Goal: Transaction & Acquisition: Purchase product/service

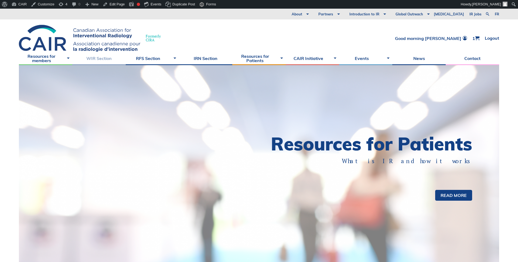
click at [100, 58] on link "WIR Section" at bounding box center [98, 57] width 53 height 13
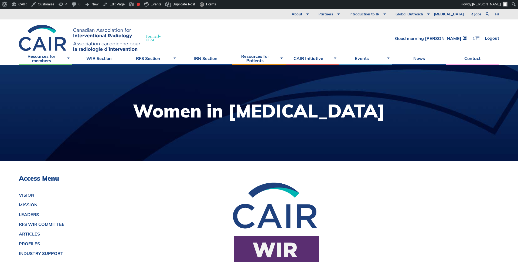
click at [477, 38] on span at bounding box center [477, 38] width 4 height 4
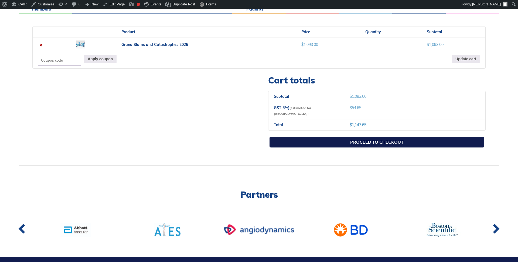
scroll to position [154, 0]
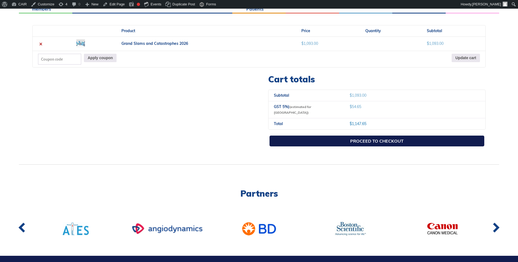
click at [353, 135] on link "Proceed to checkout" at bounding box center [376, 140] width 215 height 11
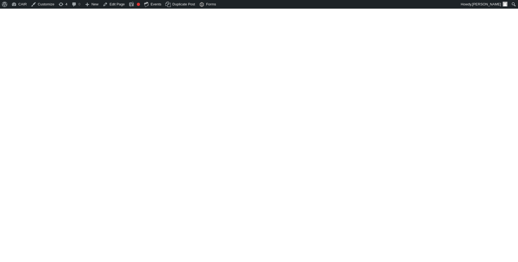
select select "ON"
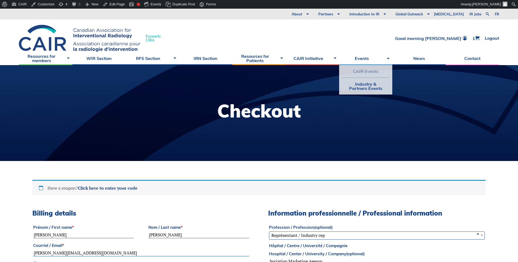
click at [362, 71] on link "CAIR Events" at bounding box center [366, 71] width 48 height 12
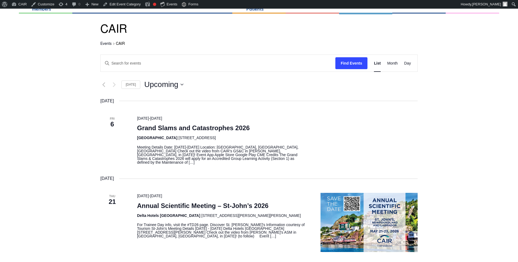
scroll to position [78, 0]
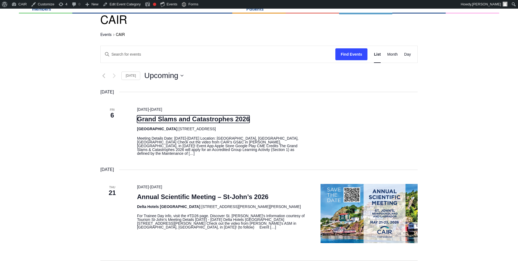
click at [201, 119] on link "Grand Slams and Catastrophes 2026" at bounding box center [193, 119] width 113 height 8
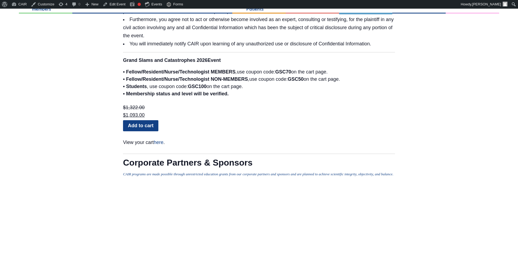
scroll to position [1354, 0]
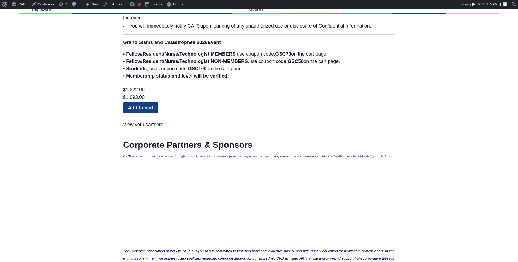
click at [138, 102] on link "Add to cart" at bounding box center [140, 107] width 35 height 11
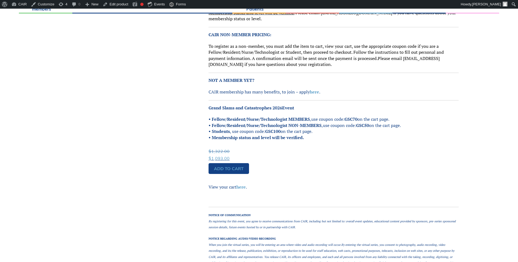
scroll to position [446, 0]
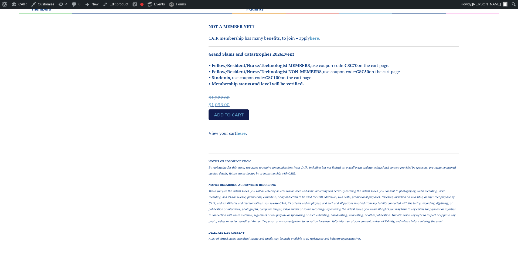
click at [226, 115] on link "Add to cart" at bounding box center [228, 114] width 40 height 11
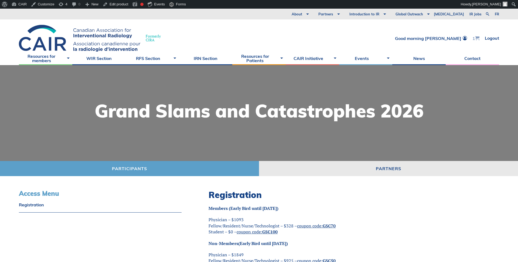
click at [475, 38] on span at bounding box center [477, 38] width 4 height 4
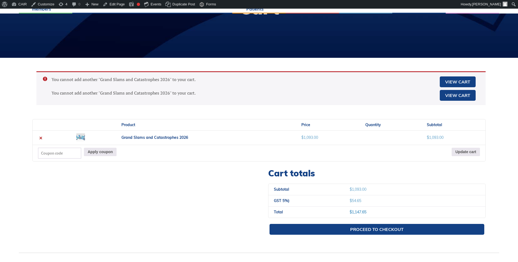
scroll to position [113, 0]
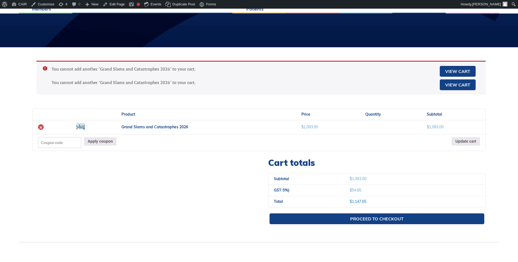
click at [41, 127] on link "×" at bounding box center [41, 127] width 6 height 6
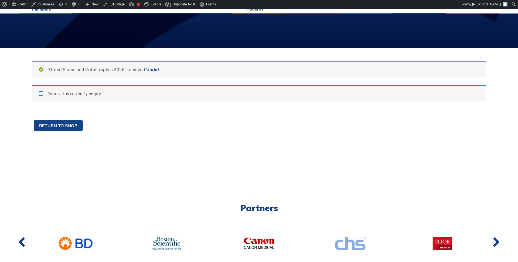
scroll to position [0, 0]
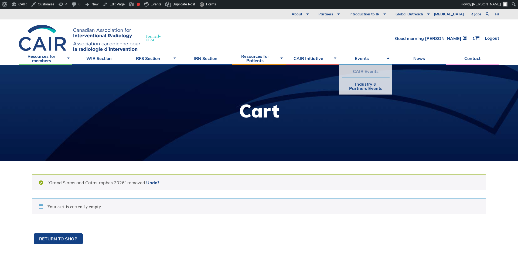
click at [358, 72] on link "CAIR Events" at bounding box center [366, 71] width 48 height 12
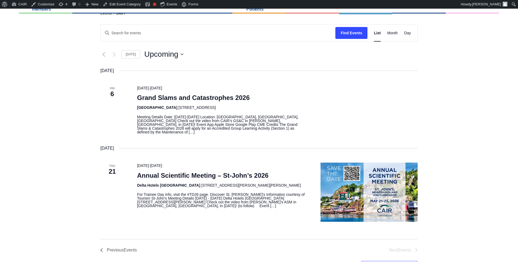
scroll to position [142, 0]
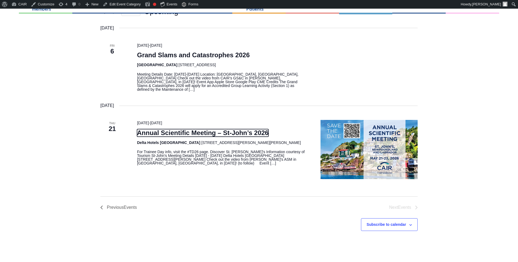
click at [200, 130] on link "Annual Scientific Meeting – St-John’s 2026" at bounding box center [202, 133] width 131 height 8
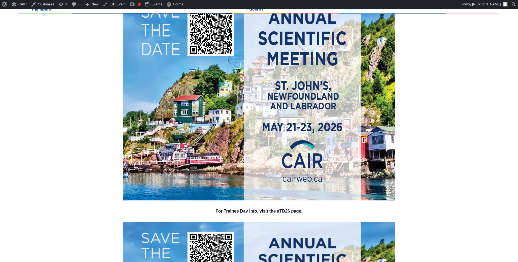
scroll to position [138, 0]
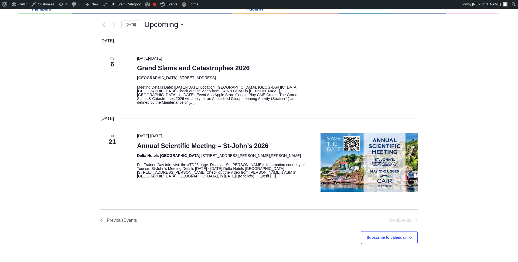
scroll to position [127, 0]
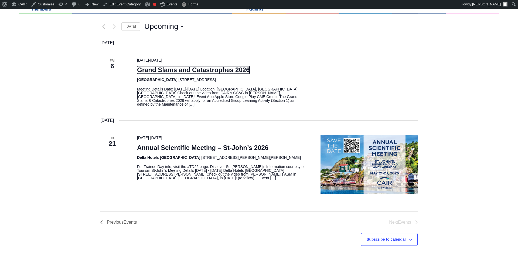
click at [203, 70] on link "Grand Slams and Catastrophes 2026" at bounding box center [193, 70] width 113 height 8
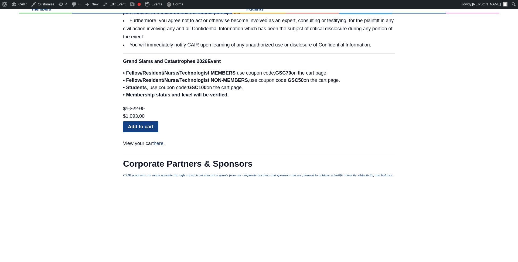
scroll to position [1336, 0]
click at [139, 120] on link "Add to cart" at bounding box center [140, 125] width 35 height 11
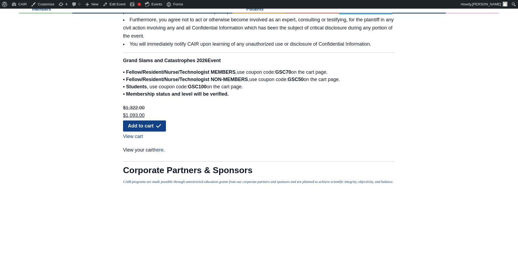
click at [160, 147] on link "here" at bounding box center [159, 149] width 10 height 5
